Goal: Task Accomplishment & Management: Use online tool/utility

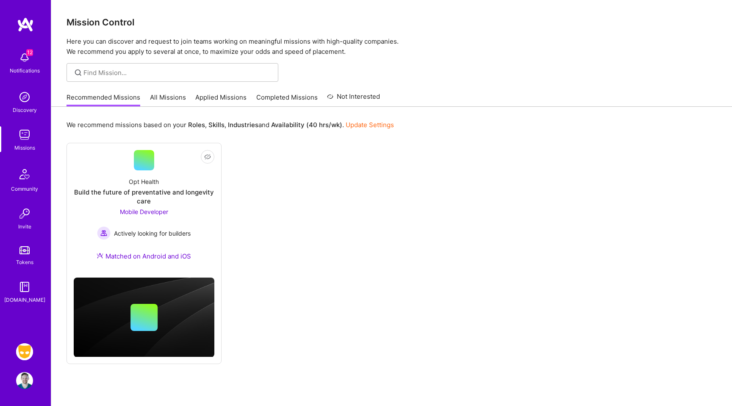
click at [26, 382] on img at bounding box center [24, 380] width 17 height 17
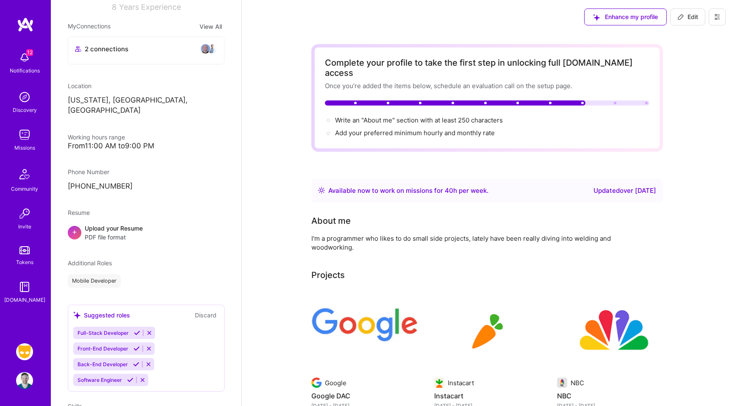
scroll to position [226, 0]
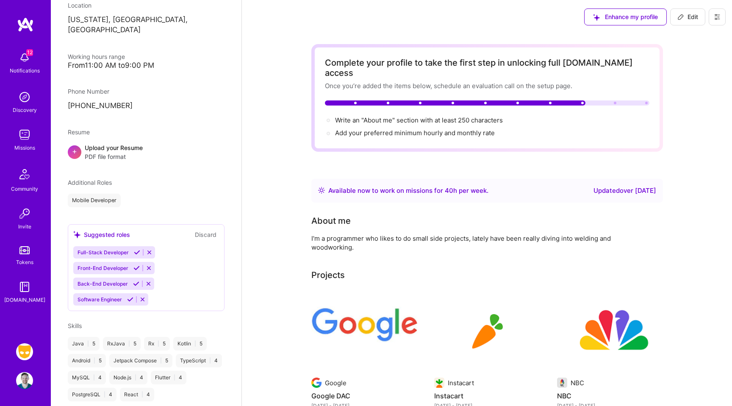
click at [27, 349] on img at bounding box center [24, 351] width 17 height 17
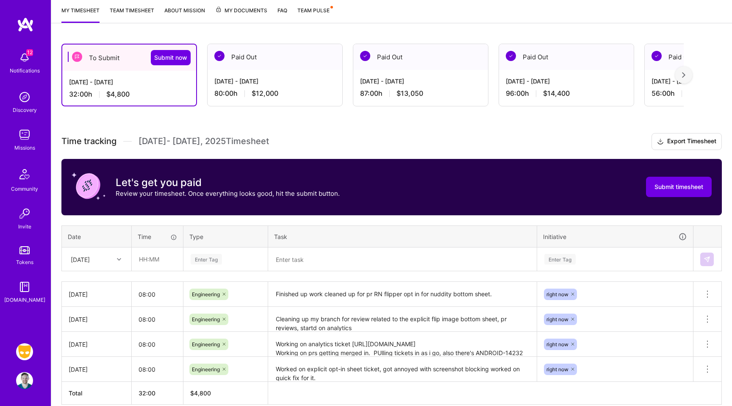
scroll to position [152, 0]
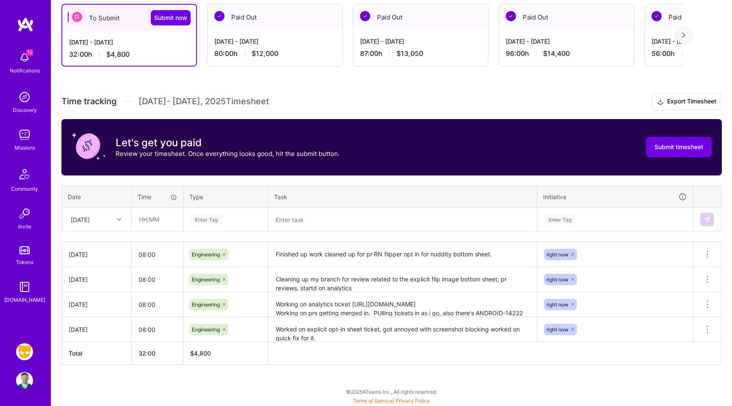
click at [90, 221] on div "[DATE]" at bounding box center [80, 219] width 19 height 9
type input "mon"
click at [94, 255] on div "[DATE]" at bounding box center [96, 259] width 69 height 16
click at [145, 219] on input "text" at bounding box center [157, 219] width 50 height 22
type input "08:00"
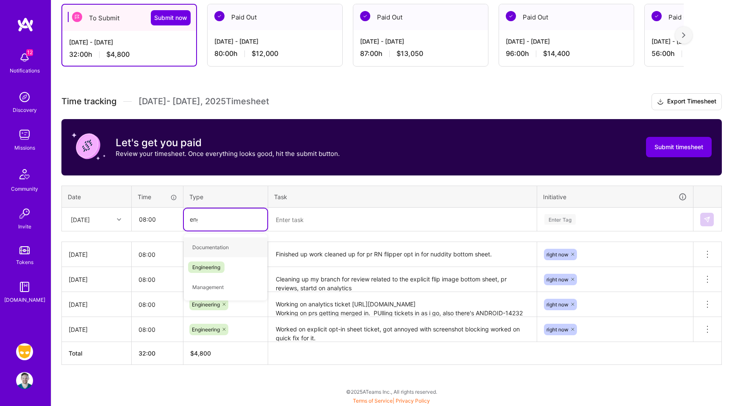
type input "engi"
